Goal: Task Accomplishment & Management: Manage account settings

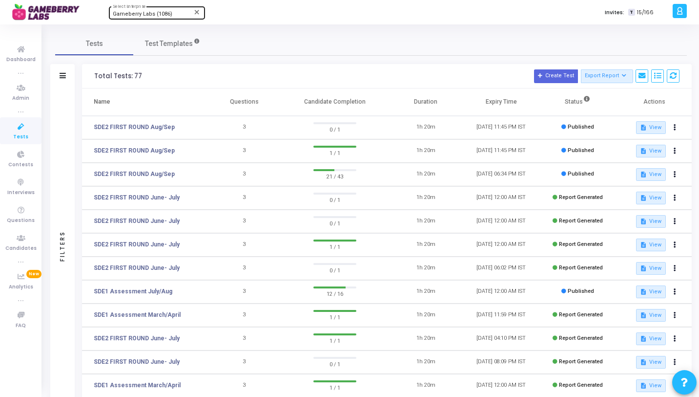
click at [147, 9] on div "Gameberry Labs (1086) Select Enterprise" at bounding box center [157, 12] width 88 height 15
type input "Hiremee"
click at [160, 26] on span "HireMee (556)" at bounding box center [171, 31] width 117 height 16
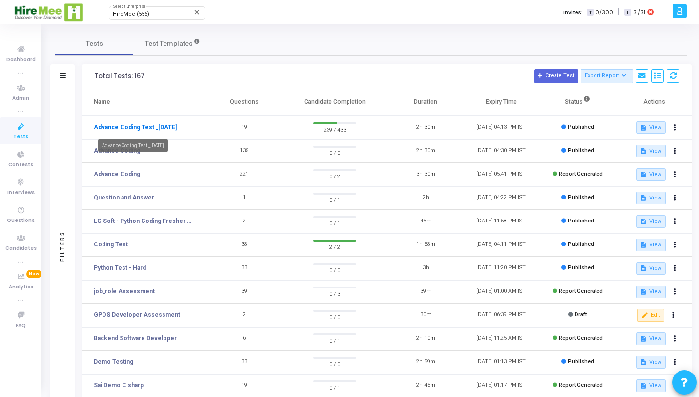
click at [162, 125] on link "Advance Coding Test _[DATE]" at bounding box center [135, 127] width 83 height 9
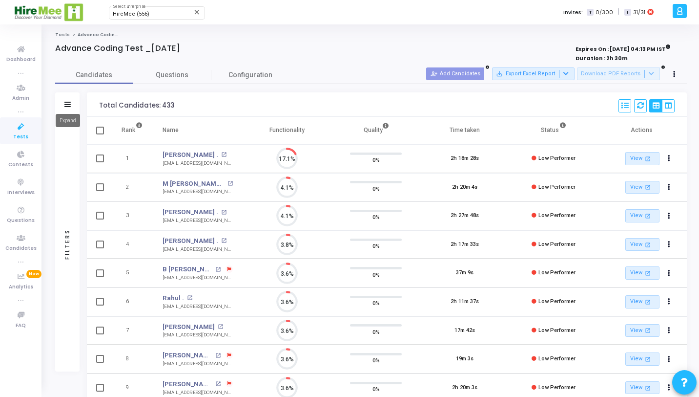
click at [64, 105] on icon at bounding box center [67, 104] width 6 height 5
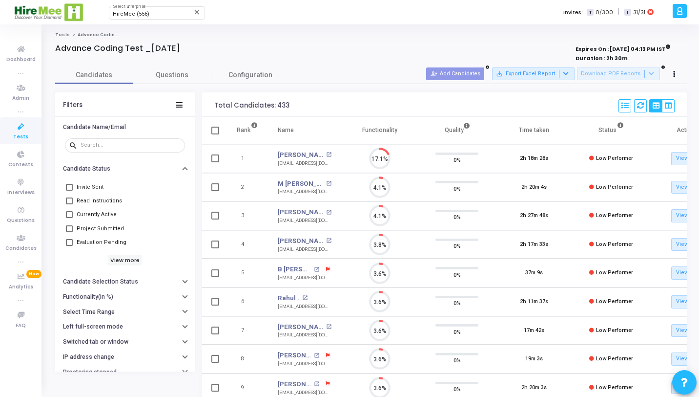
click at [116, 240] on span "Evaluation Pending" at bounding box center [102, 242] width 50 height 12
click at [69, 246] on input "Evaluation Pending" at bounding box center [69, 246] width 0 height 0
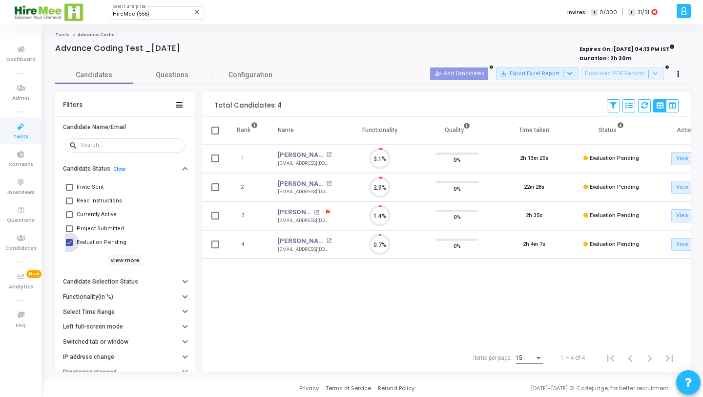
click at [116, 240] on span "Evaluation Pending" at bounding box center [102, 242] width 50 height 12
click at [69, 246] on input "Evaluation Pending" at bounding box center [69, 246] width 0 height 0
checkbox input "false"
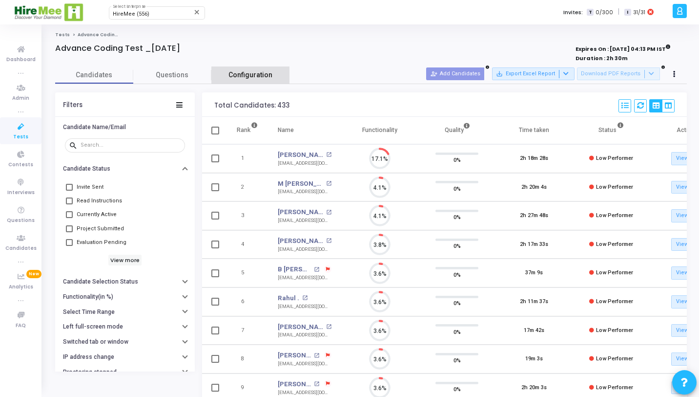
click at [263, 74] on span "Configuration" at bounding box center [251, 75] width 44 height 10
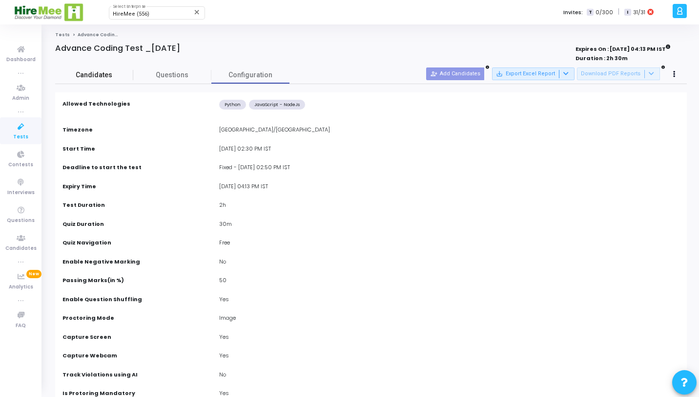
click at [96, 75] on span "Candidates" at bounding box center [94, 75] width 78 height 10
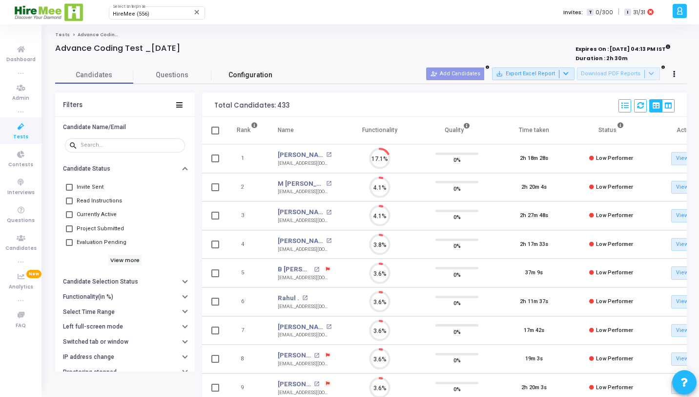
click at [252, 81] on link "Configuration" at bounding box center [250, 74] width 78 height 17
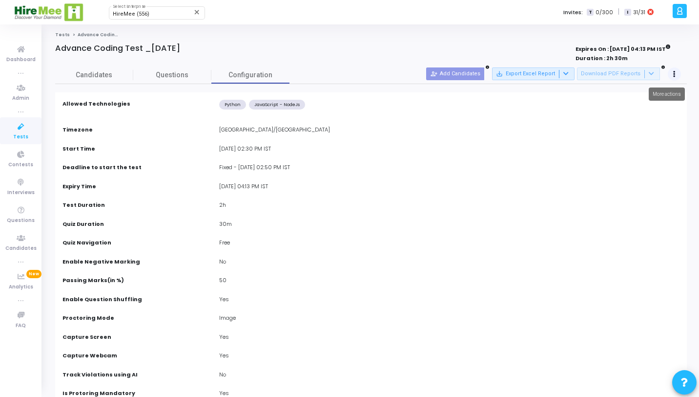
click at [673, 76] on button at bounding box center [675, 74] width 14 height 14
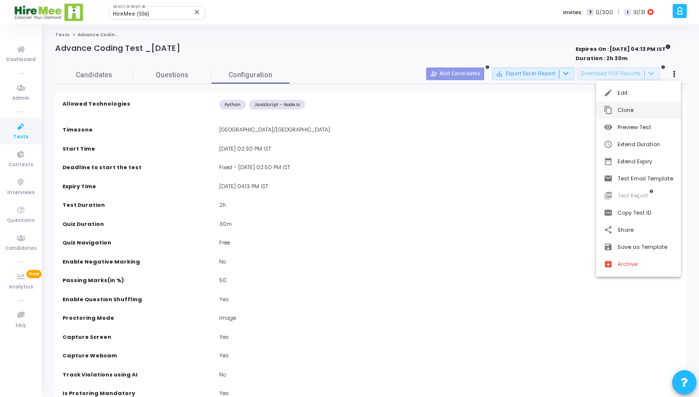
click at [636, 113] on button "content_copy Clone" at bounding box center [638, 110] width 85 height 17
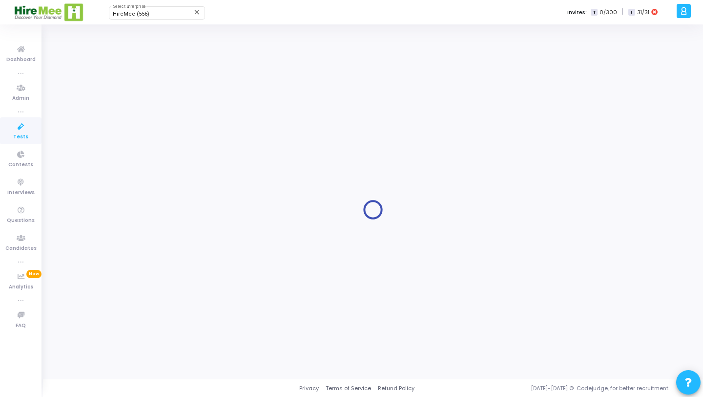
click at [28, 129] on icon at bounding box center [21, 127] width 21 height 12
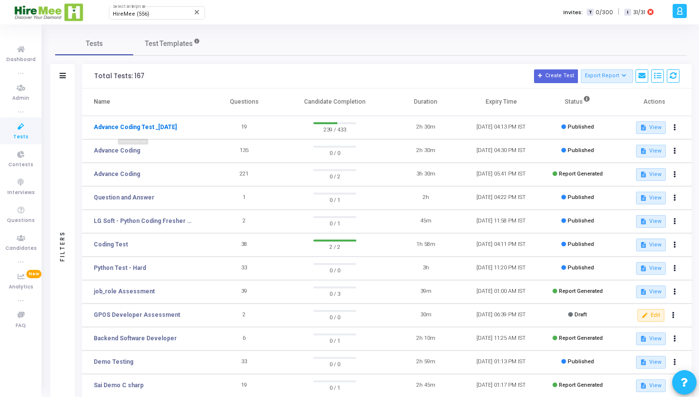
click at [171, 123] on link "Advance Coding Test _[DATE]" at bounding box center [135, 127] width 83 height 9
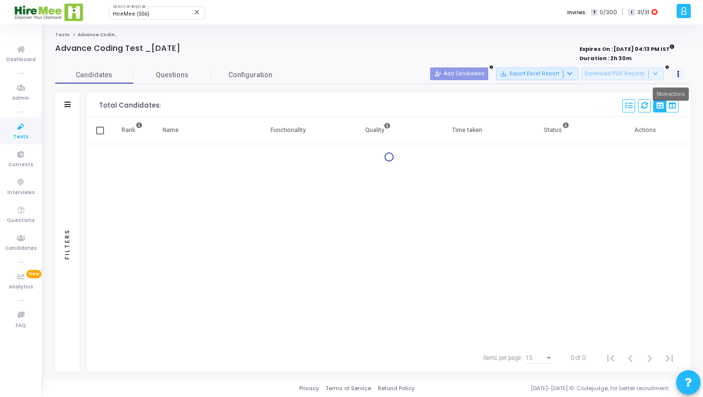
click at [678, 72] on icon at bounding box center [678, 74] width 2 height 5
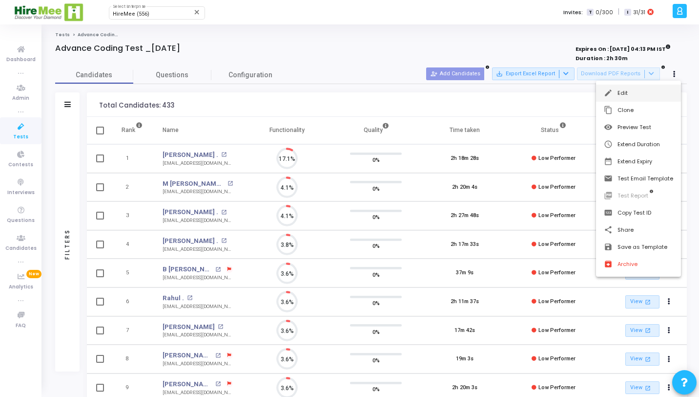
scroll to position [21, 25]
click at [653, 90] on button "edit Edit" at bounding box center [638, 92] width 85 height 17
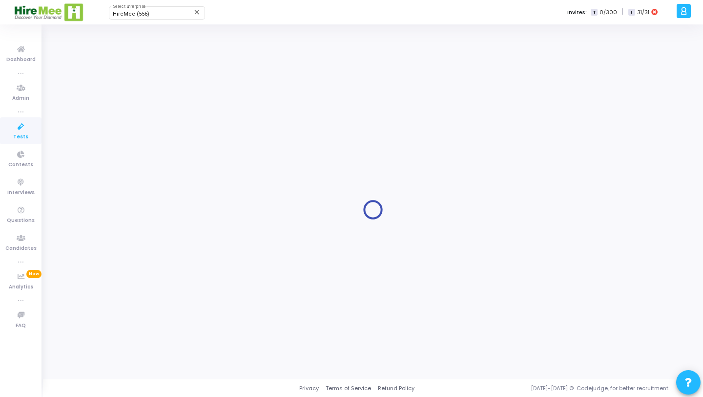
type input "Advance Coding Test _[DATE]"
type input "[DATE] 2:30 PM"
checkbox input "false"
radio input "true"
type input "[DATE] 4:13 PM"
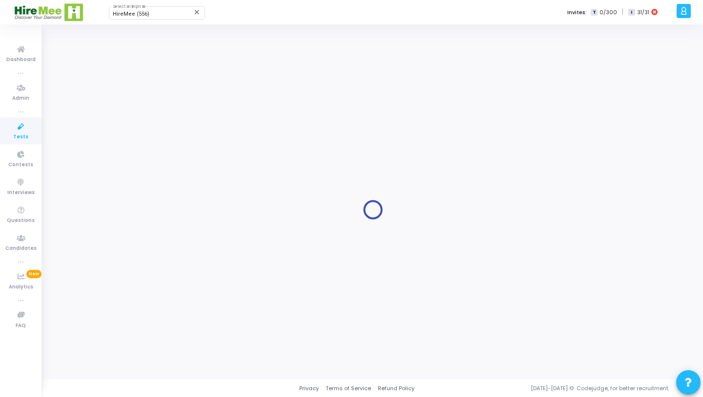
type input "2"
type input "50"
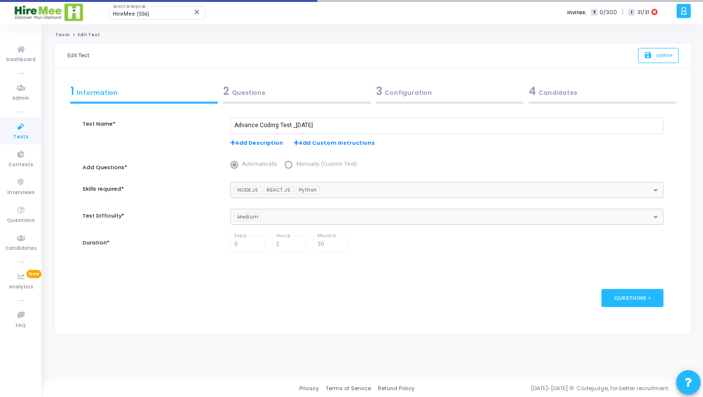
click at [404, 87] on div "3 Configuration" at bounding box center [449, 91] width 147 height 16
